Goal: Information Seeking & Learning: Learn about a topic

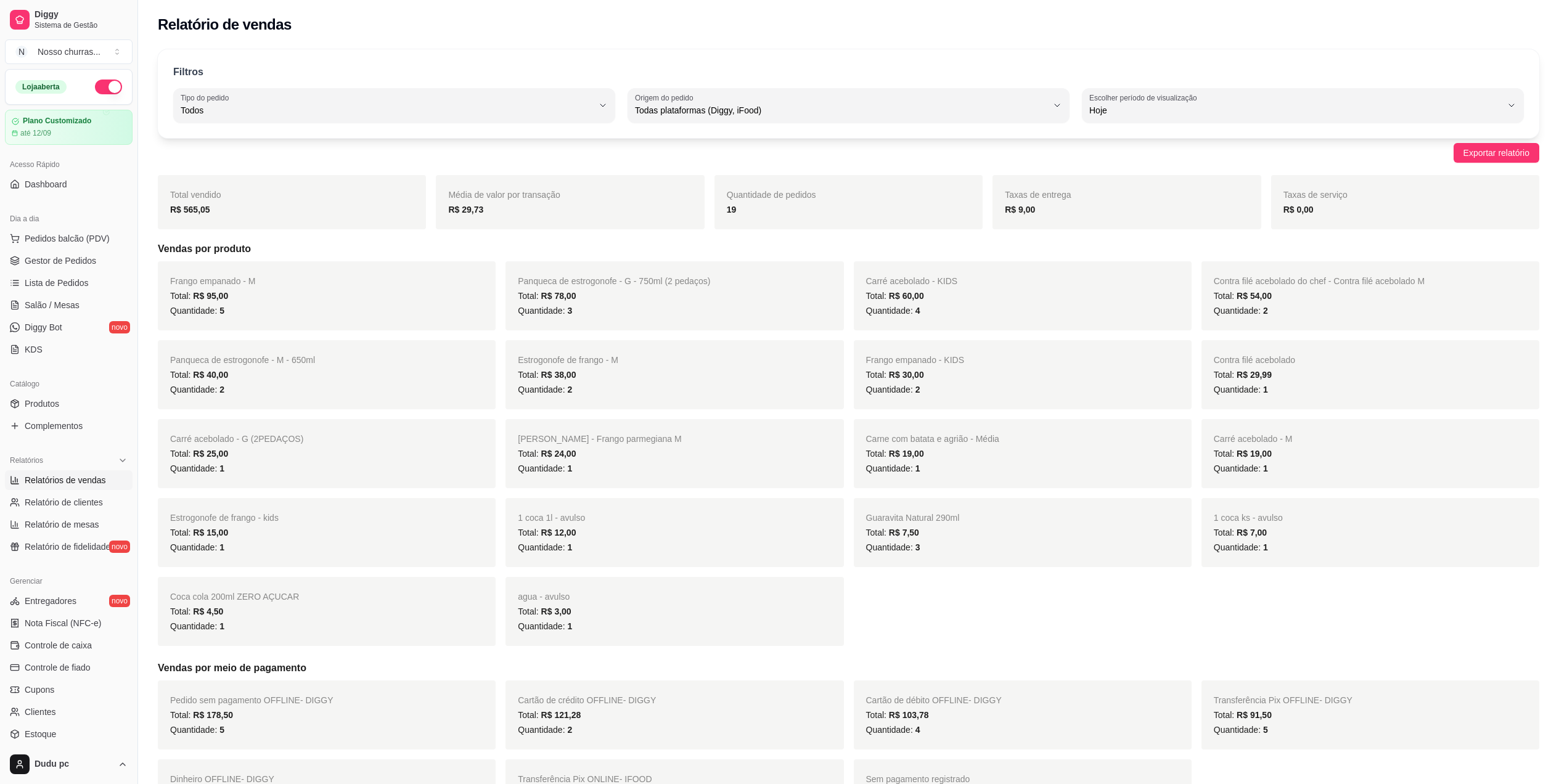
select select "ALL"
select select "0"
click at [66, 255] on span "Gestor de Pedidos" at bounding box center [60, 261] width 72 height 12
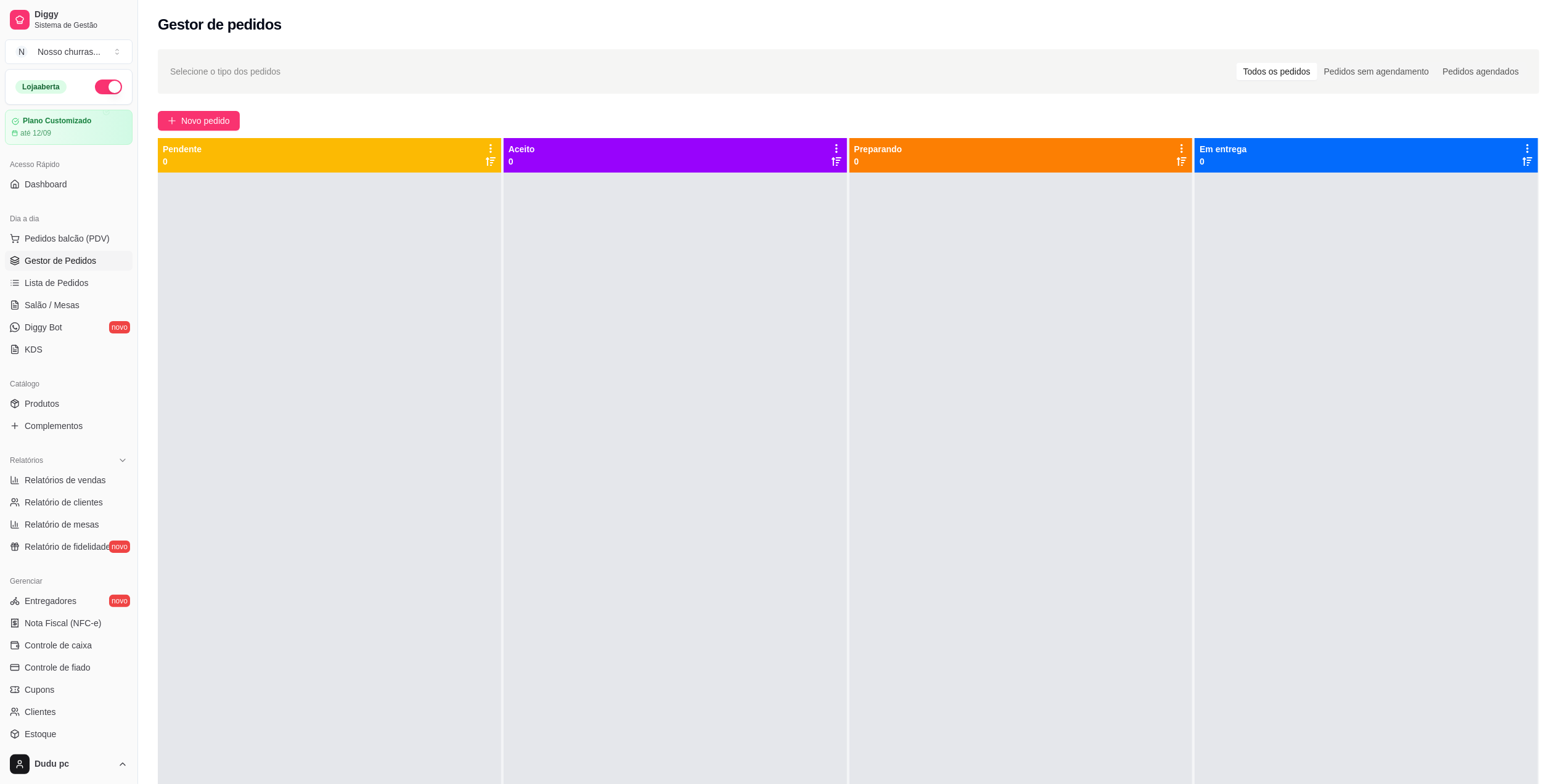
click at [98, 255] on link "Gestor de Pedidos" at bounding box center [68, 261] width 127 height 20
click at [85, 499] on span "Relatório de clientes" at bounding box center [64, 502] width 79 height 12
select select "30"
select select "HIGHEST_TOTAL_SPENT_WITH_ORDERS"
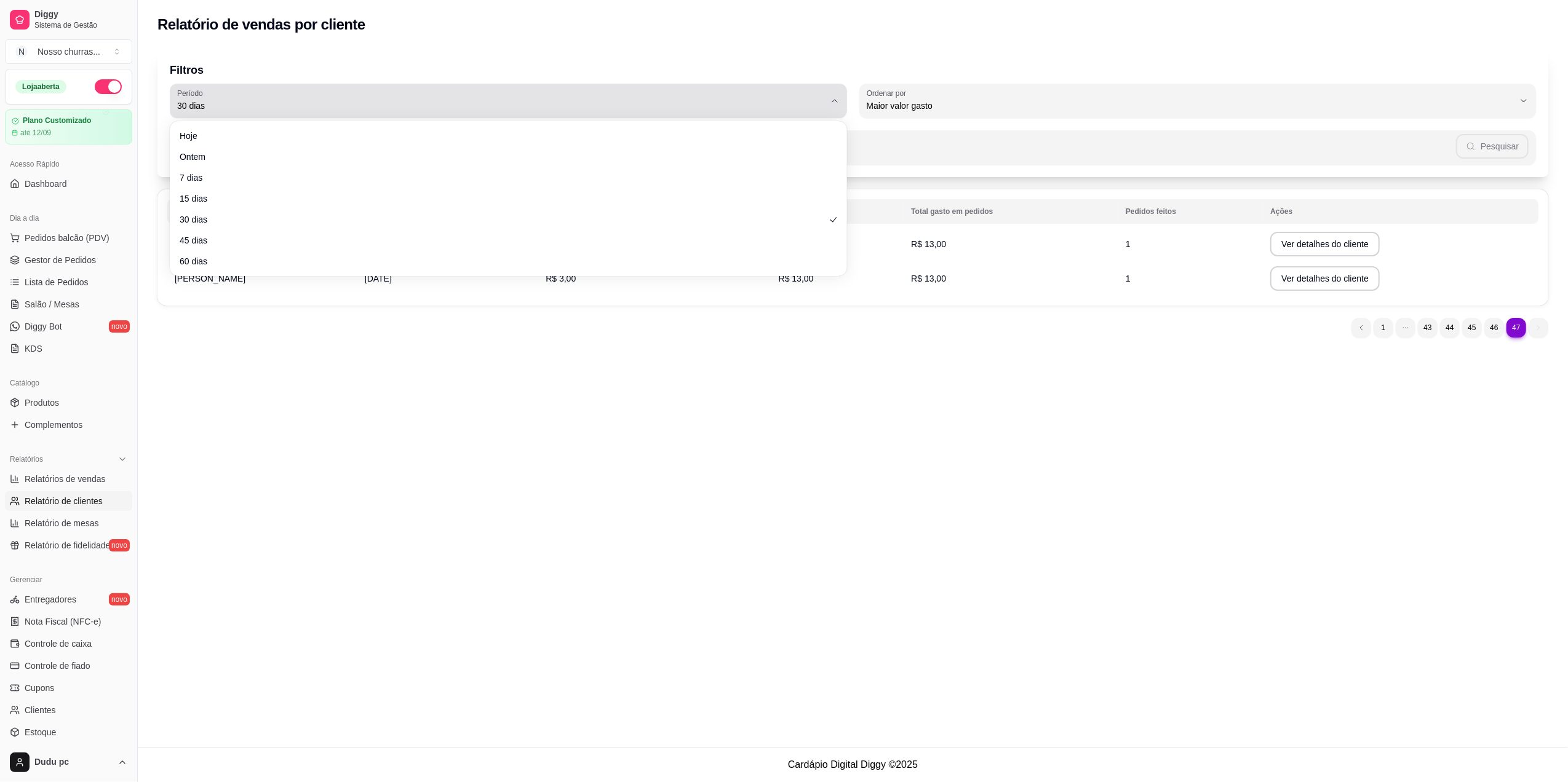
click at [818, 114] on button "Período 30 dias" at bounding box center [508, 101] width 677 height 34
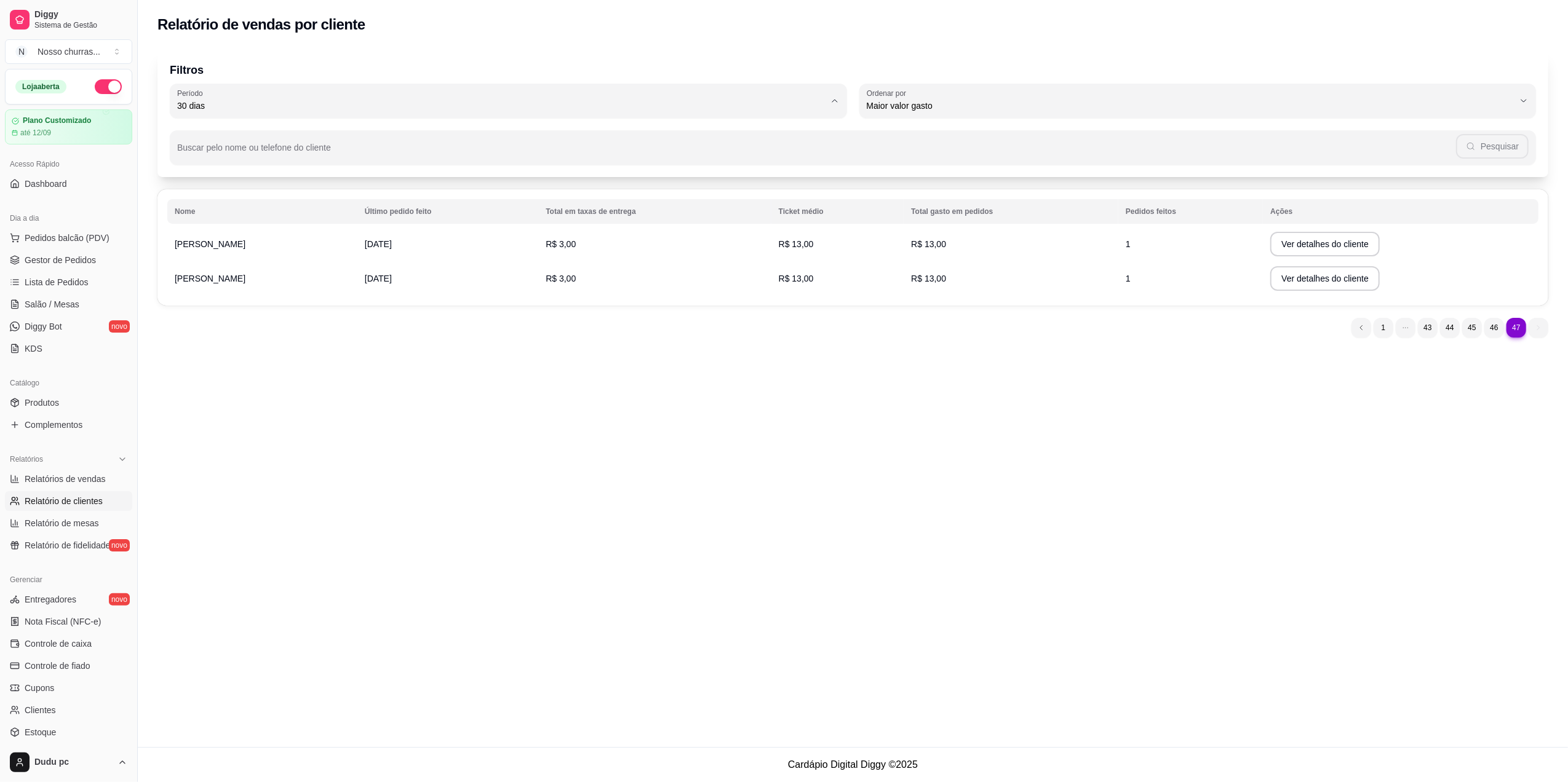
click at [680, 261] on span "60 dias" at bounding box center [502, 255] width 619 height 11
type input "60"
select select "60"
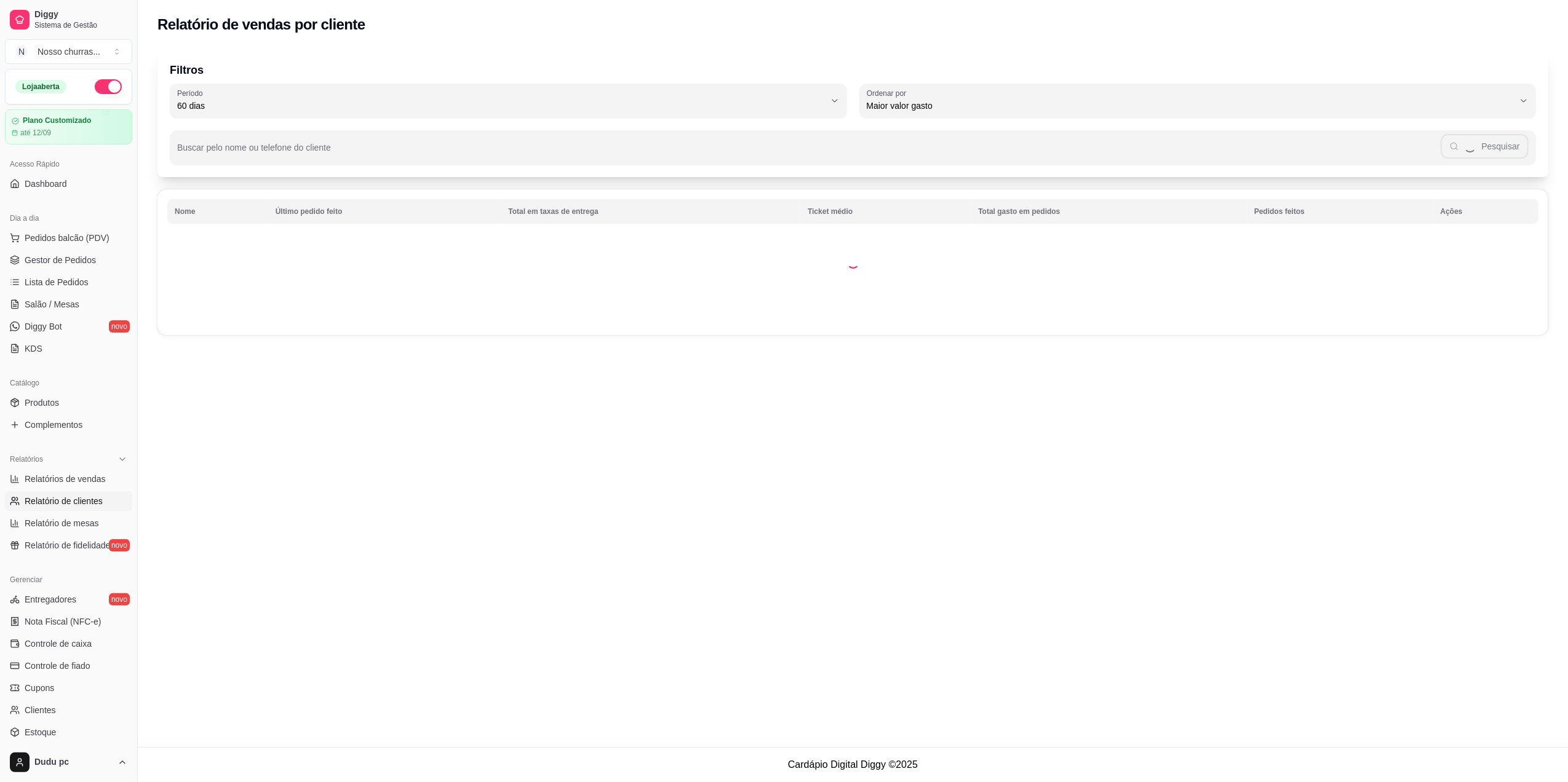
scroll to position [11, 0]
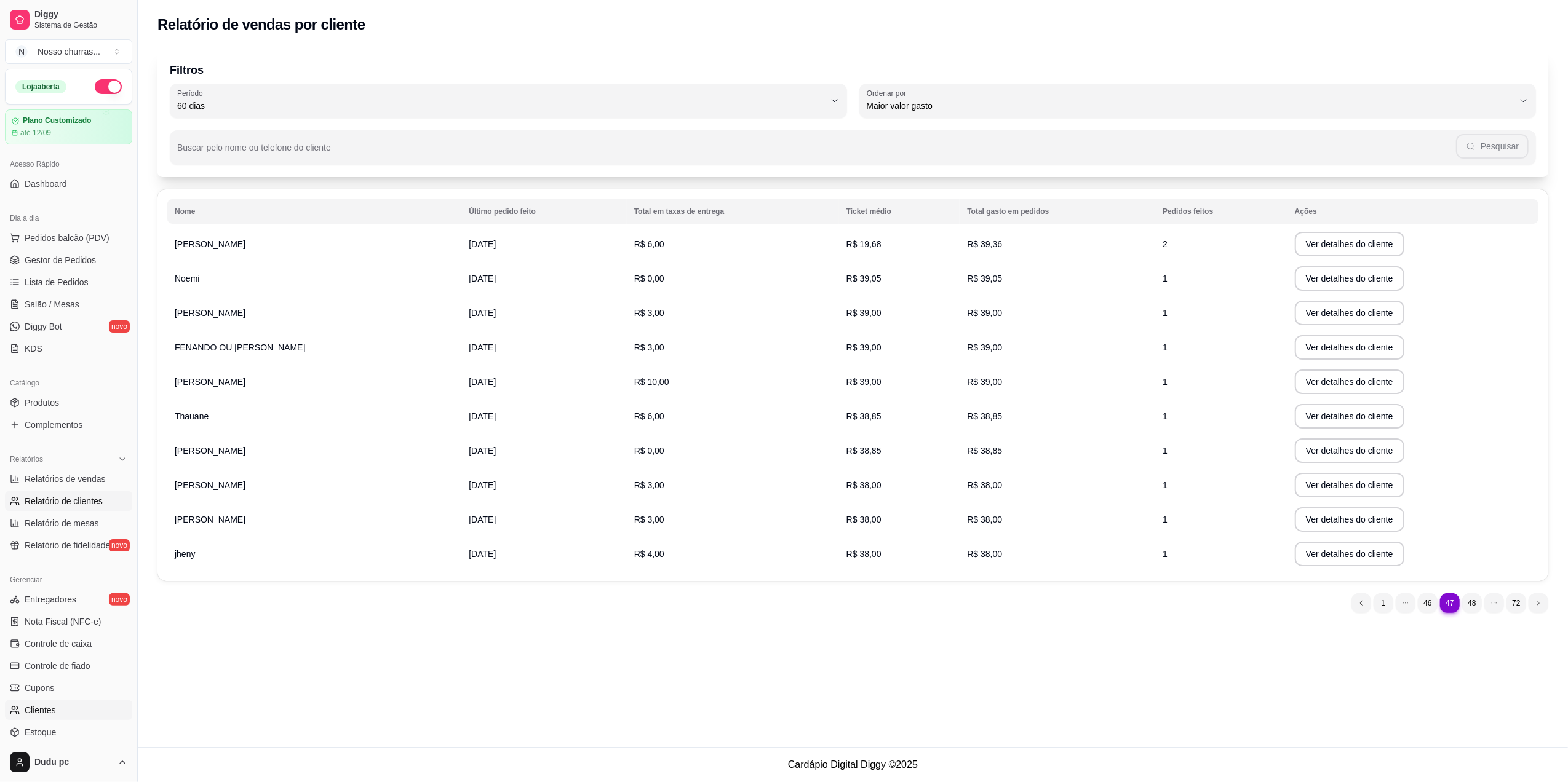
click at [43, 714] on span "Clientes" at bounding box center [40, 710] width 31 height 12
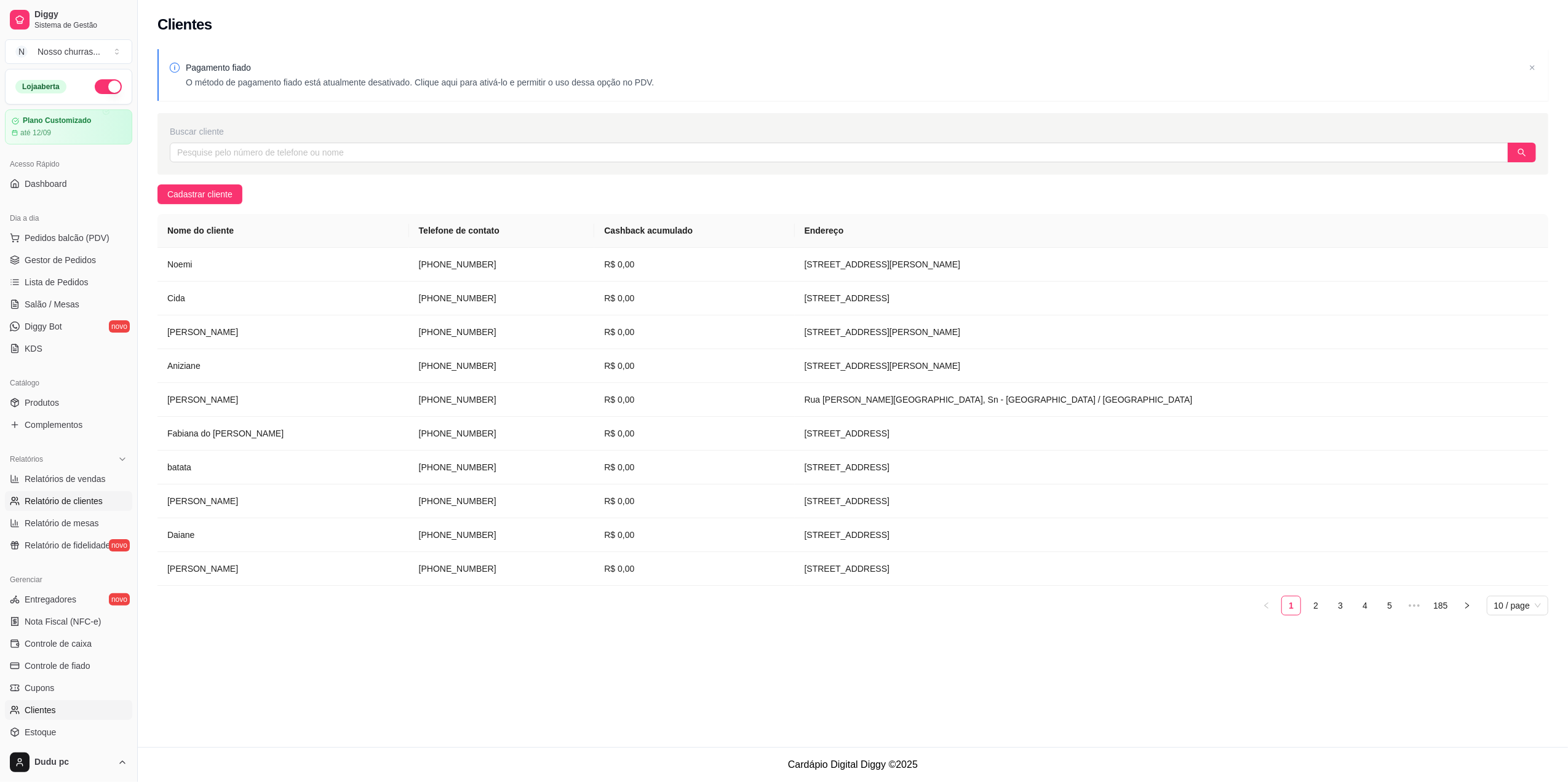
click at [47, 503] on span "Relatório de clientes" at bounding box center [64, 501] width 78 height 12
select select "30"
select select "HIGHEST_TOTAL_SPENT_WITH_ORDERS"
